Goal: Information Seeking & Learning: Learn about a topic

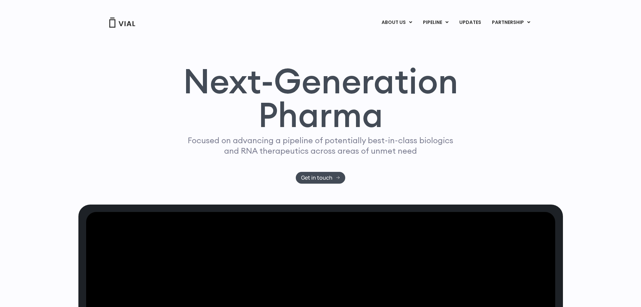
click at [440, 23] on link "PIPELINE" at bounding box center [436, 22] width 36 height 11
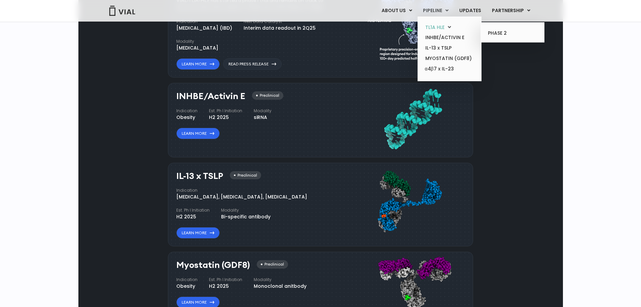
click at [444, 28] on link "TL1A HLE" at bounding box center [449, 27] width 59 height 10
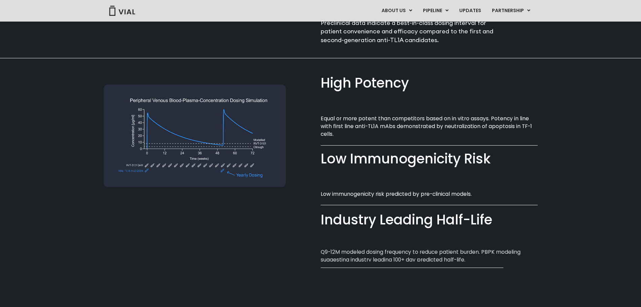
scroll to position [459, 0]
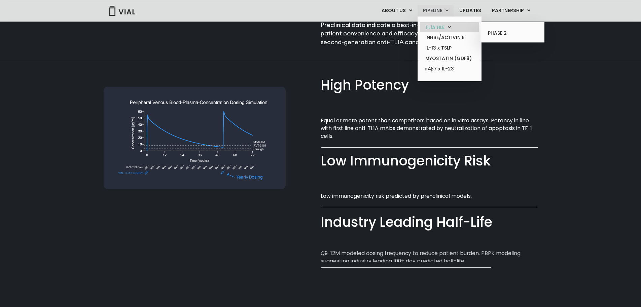
click at [450, 26] on icon at bounding box center [449, 27] width 3 height 5
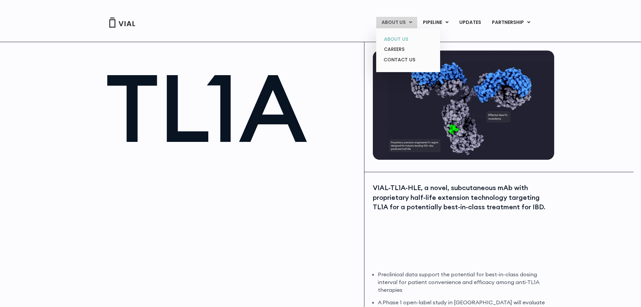
click at [403, 39] on link "ABOUT US" at bounding box center [408, 39] width 59 height 10
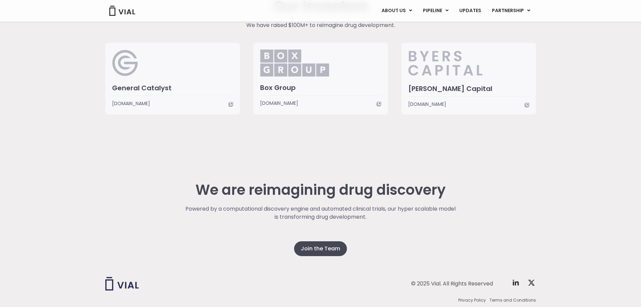
scroll to position [1609, 0]
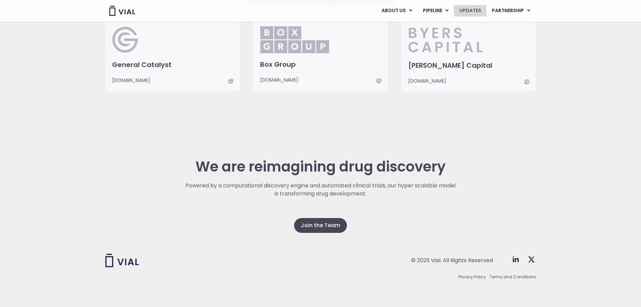
click at [484, 11] on link "UPDATES" at bounding box center [470, 10] width 32 height 11
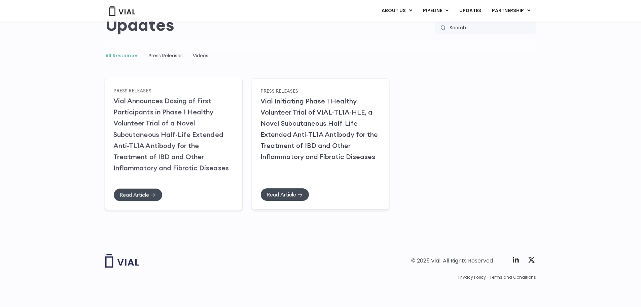
scroll to position [68, 0]
click at [285, 193] on span "Read Article" at bounding box center [281, 194] width 29 height 5
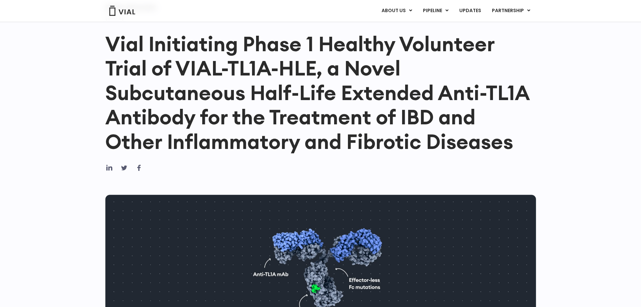
scroll to position [67, 0]
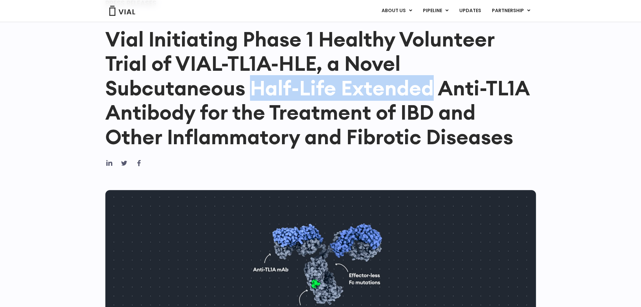
drag, startPoint x: 248, startPoint y: 87, endPoint x: 429, endPoint y: 89, distance: 180.8
click at [429, 89] on h1 "Vial Initiating Phase 1 Healthy Volunteer Trial of VIAL-TL1A-HLE, a Novel Subcu…" at bounding box center [320, 88] width 431 height 122
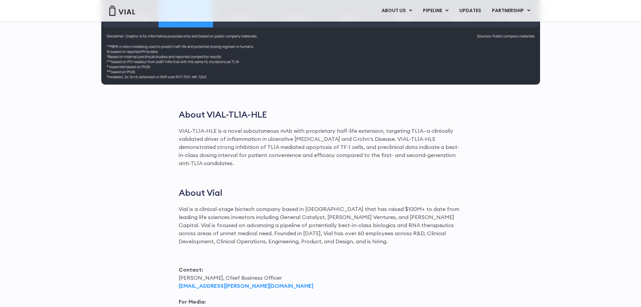
scroll to position [909, 0]
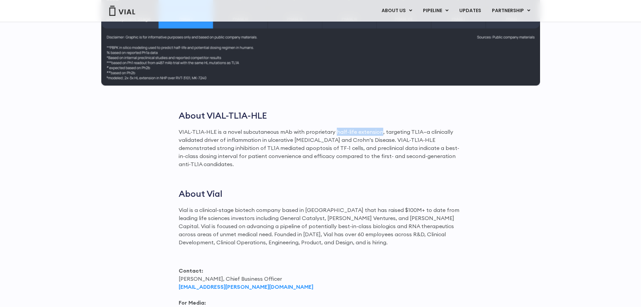
drag, startPoint x: 335, startPoint y: 131, endPoint x: 378, endPoint y: 129, distance: 43.1
click at [378, 129] on p "VIAL-TL1A-HLE is a novel subcutaneous mAb with proprietary half-life extension,…" at bounding box center [321, 148] width 284 height 40
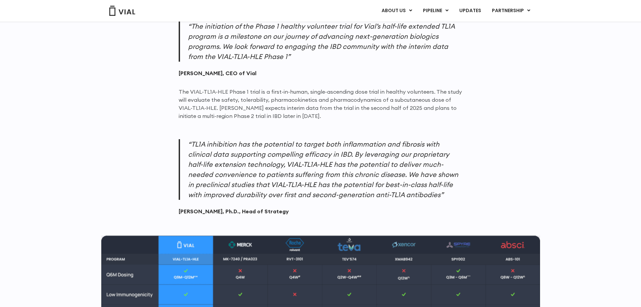
scroll to position [572, 0]
